Goal: Complete application form: Complete application form

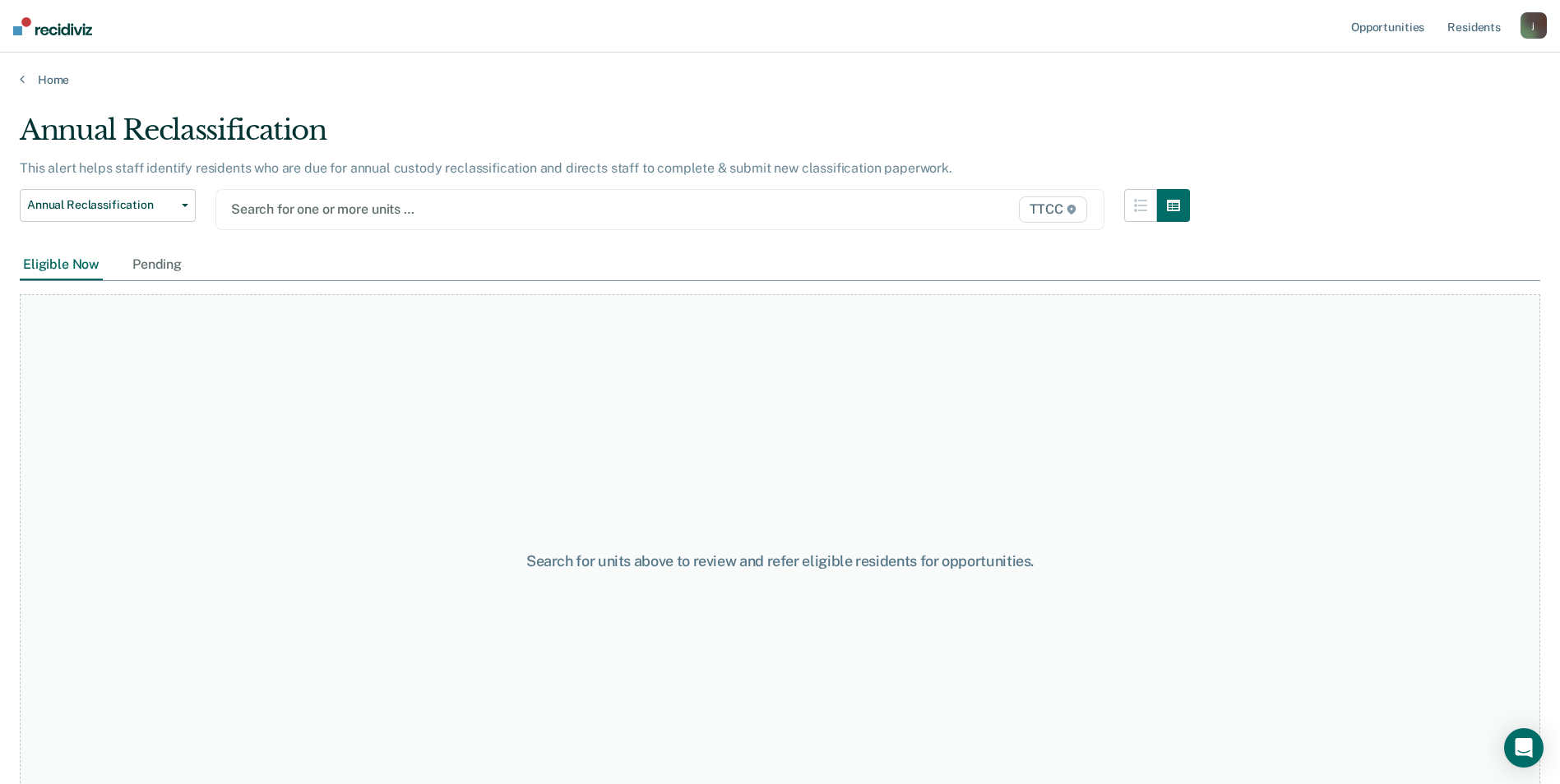
click at [312, 212] on div at bounding box center [531, 209] width 600 height 19
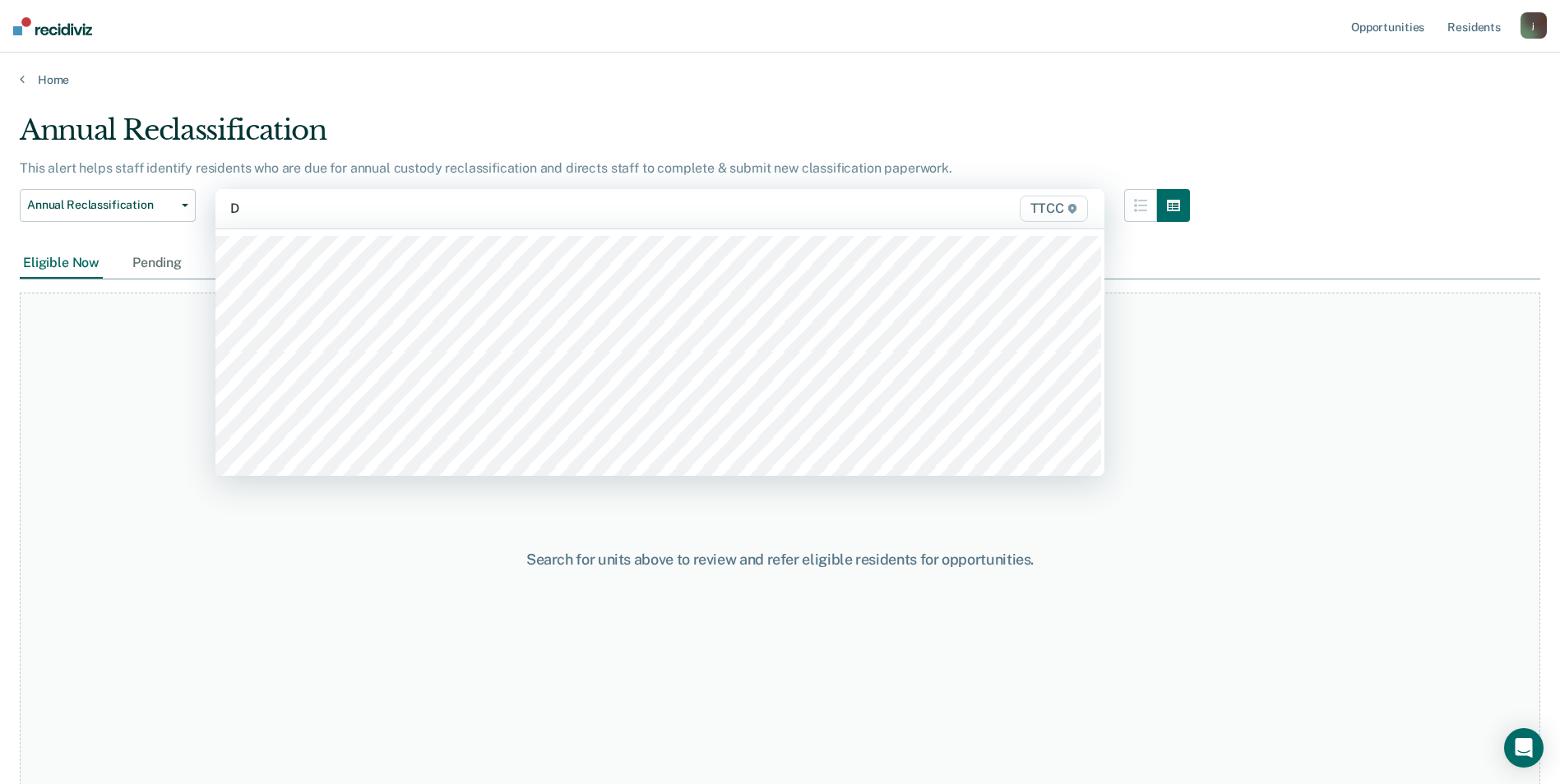
type input "Dc"
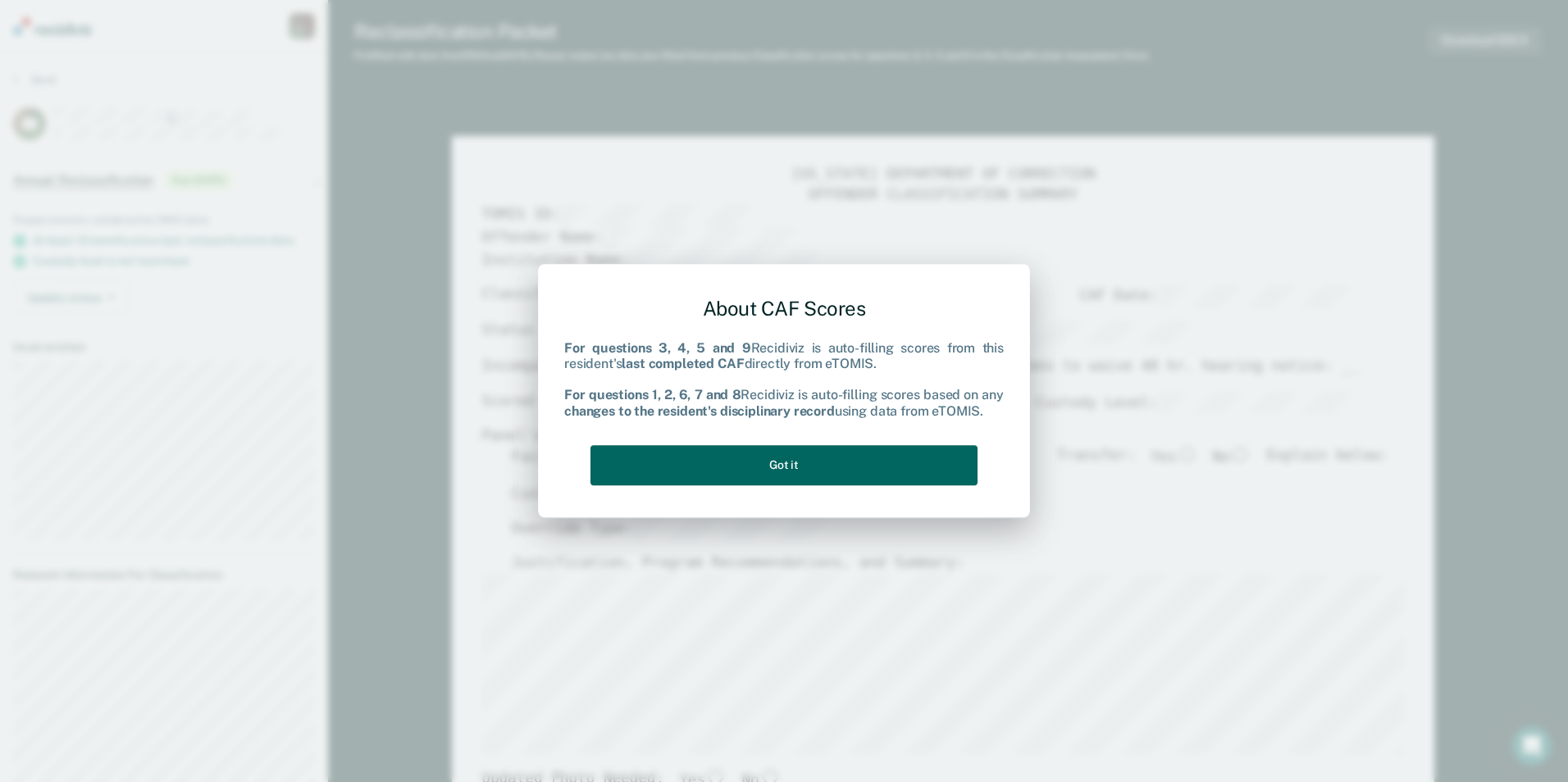
click at [780, 460] on button "Got it" at bounding box center [784, 465] width 387 height 40
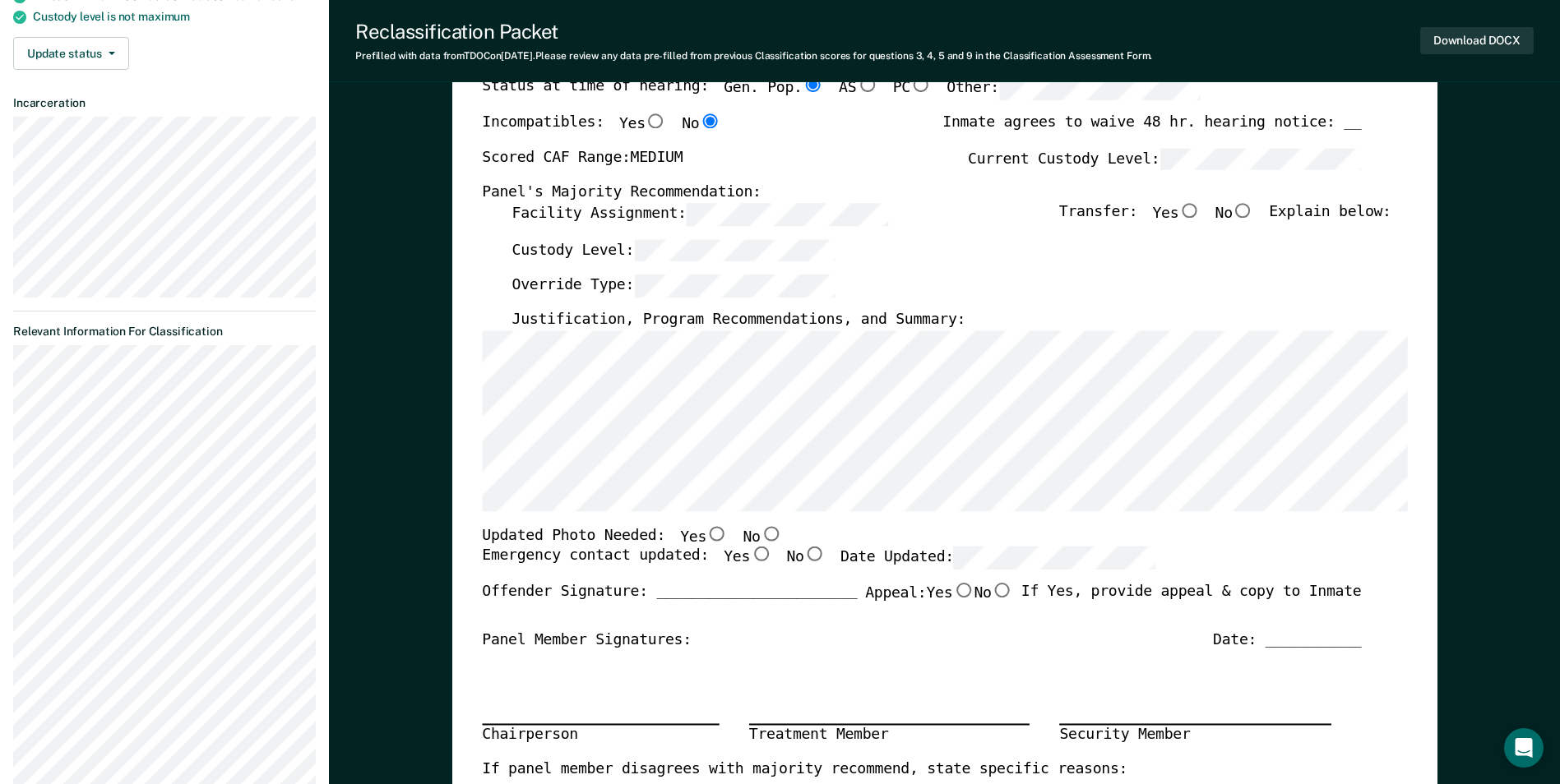
scroll to position [247, 0]
click at [474, 468] on div "[US_STATE] DEPARTMENT OF CORRECTION OFFENDER CLASSIFICATION SUMMARY TOMIS ID: O…" at bounding box center [944, 532] width 985 height 1284
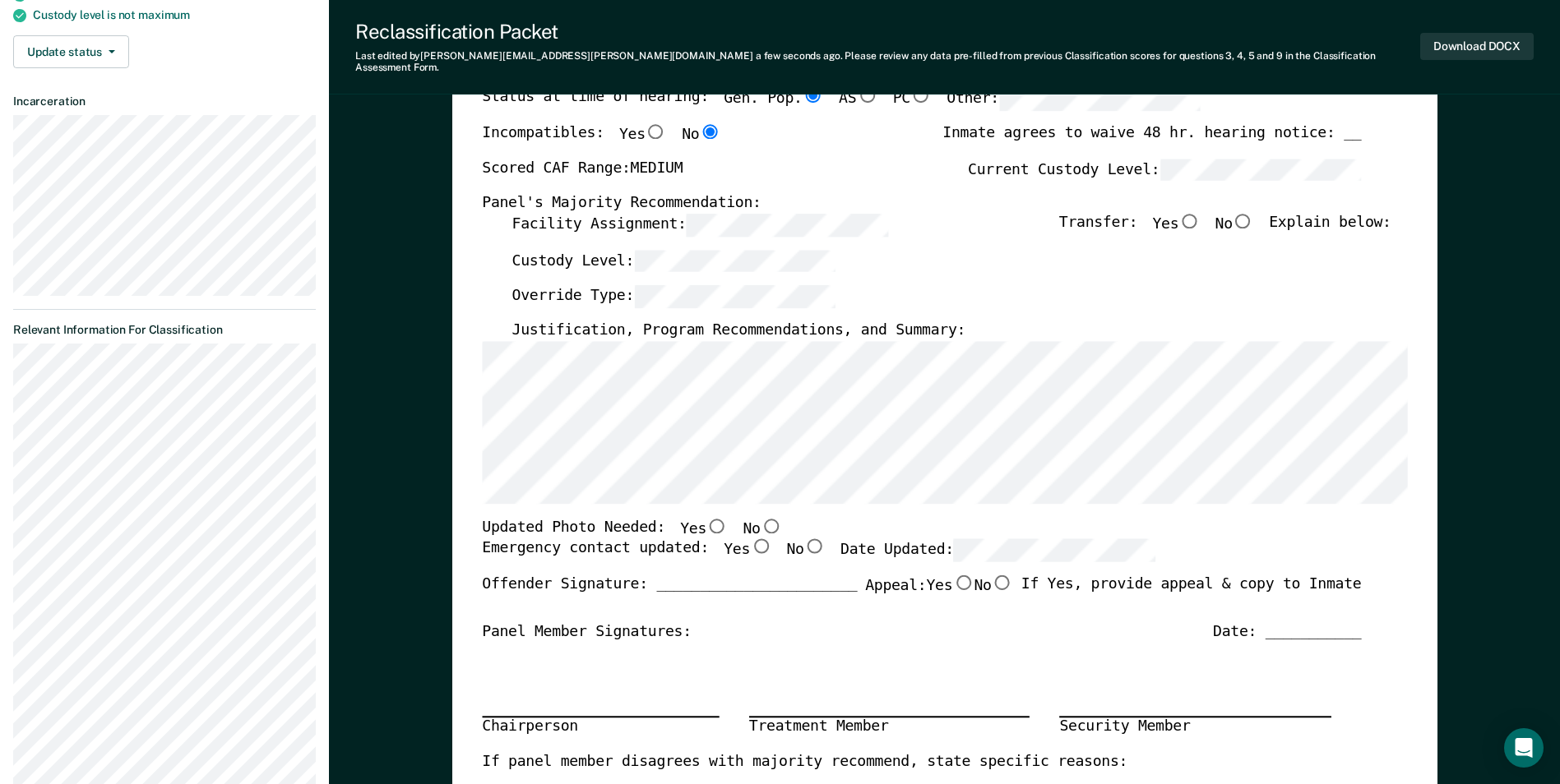
click at [1254, 213] on input "No" at bounding box center [1243, 221] width 22 height 14
type textarea "x"
radio input "true"
click at [760, 518] on input "No" at bounding box center [771, 525] width 22 height 14
type textarea "x"
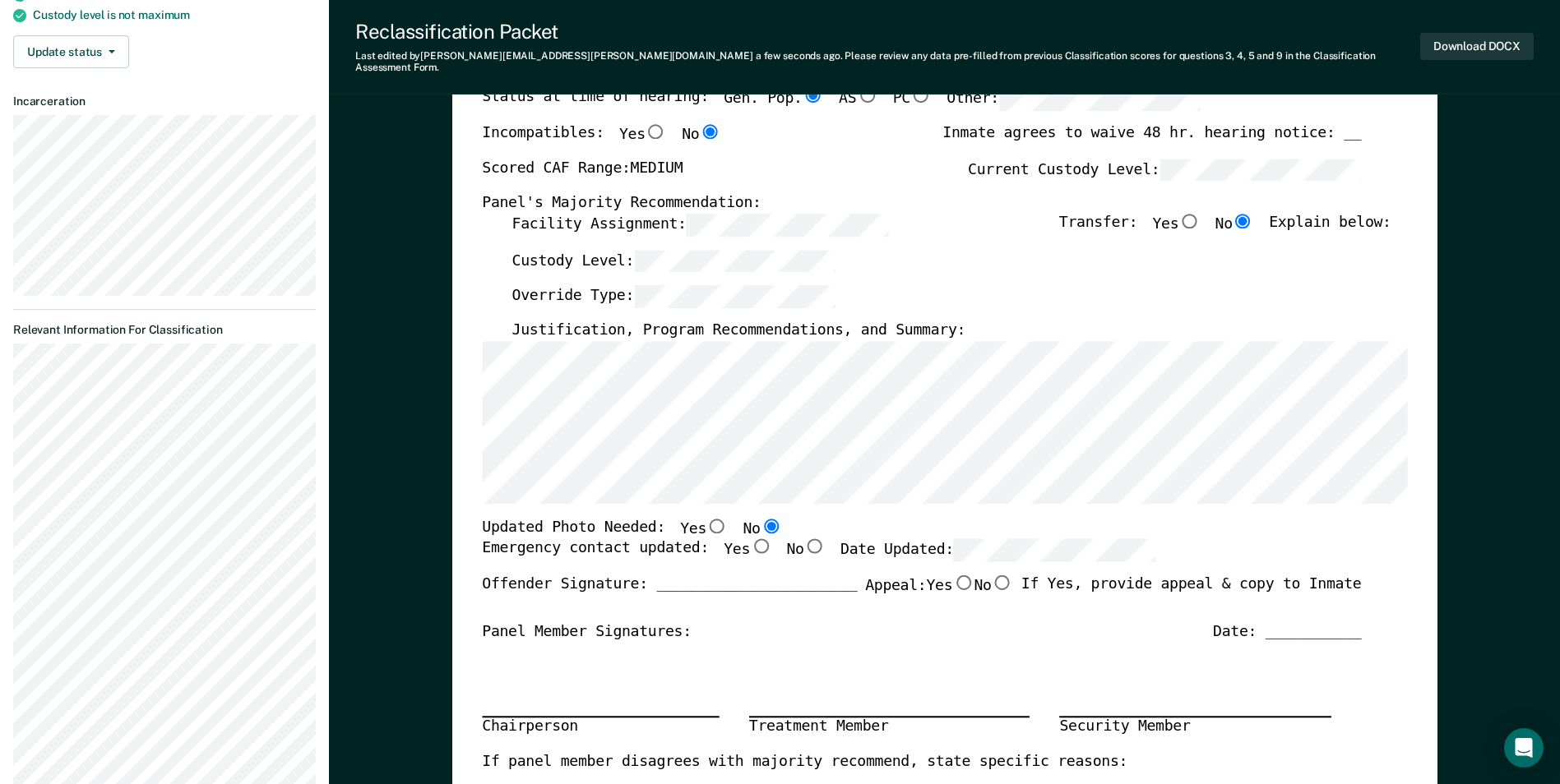
radio input "true"
click at [750, 539] on input "Yes" at bounding box center [761, 546] width 22 height 14
type textarea "x"
radio input "true"
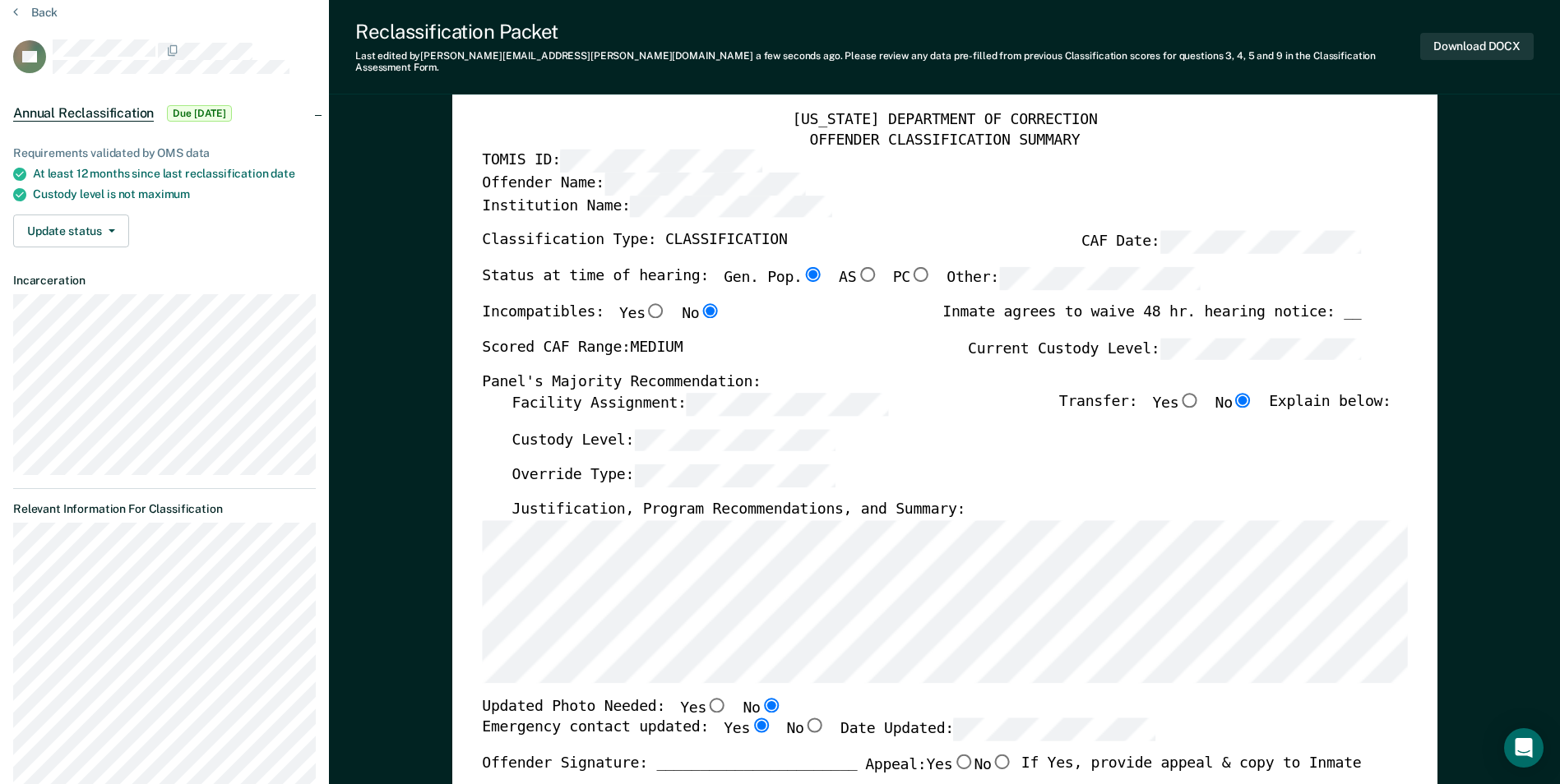
scroll to position [0, 0]
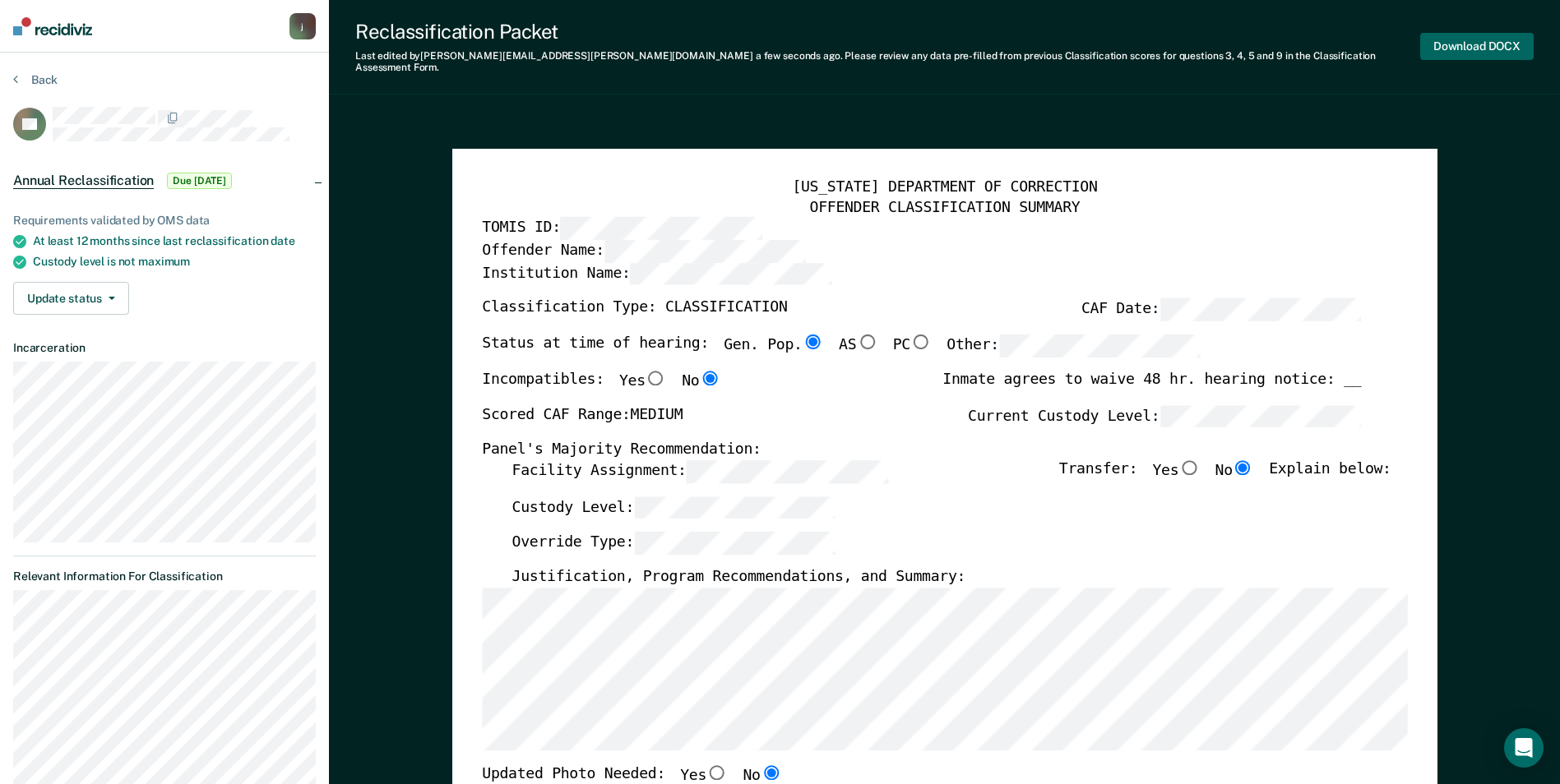
click at [1455, 42] on button "Download DOCX" at bounding box center [1477, 47] width 113 height 27
type textarea "x"
